Goal: Navigation & Orientation: Find specific page/section

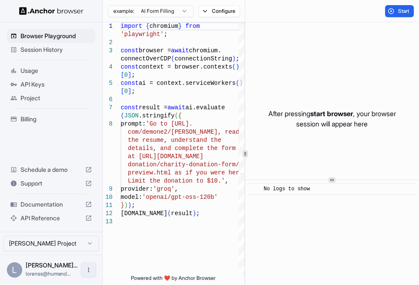
click at [83, 271] on button "Open menu" at bounding box center [88, 269] width 15 height 15
click at [73, 267] on div at bounding box center [72, 269] width 34 height 9
click at [355, 136] on div "After pressing start browser , your browser session will appear here" at bounding box center [332, 118] width 174 height 193
